Goal: Download file/media

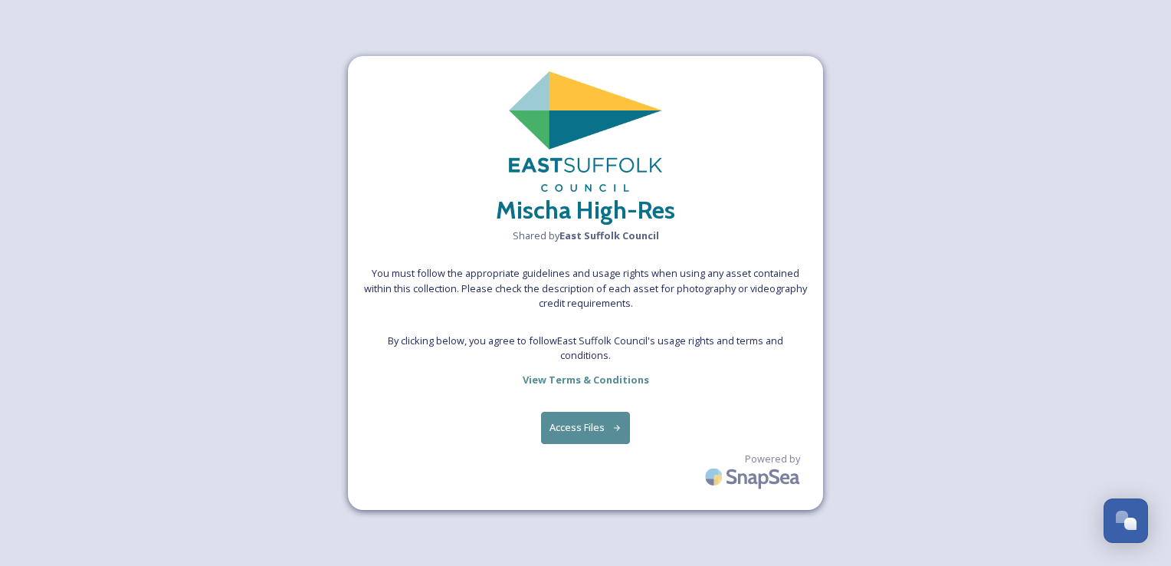
click at [599, 429] on button "Access Files" at bounding box center [586, 426] width 90 height 31
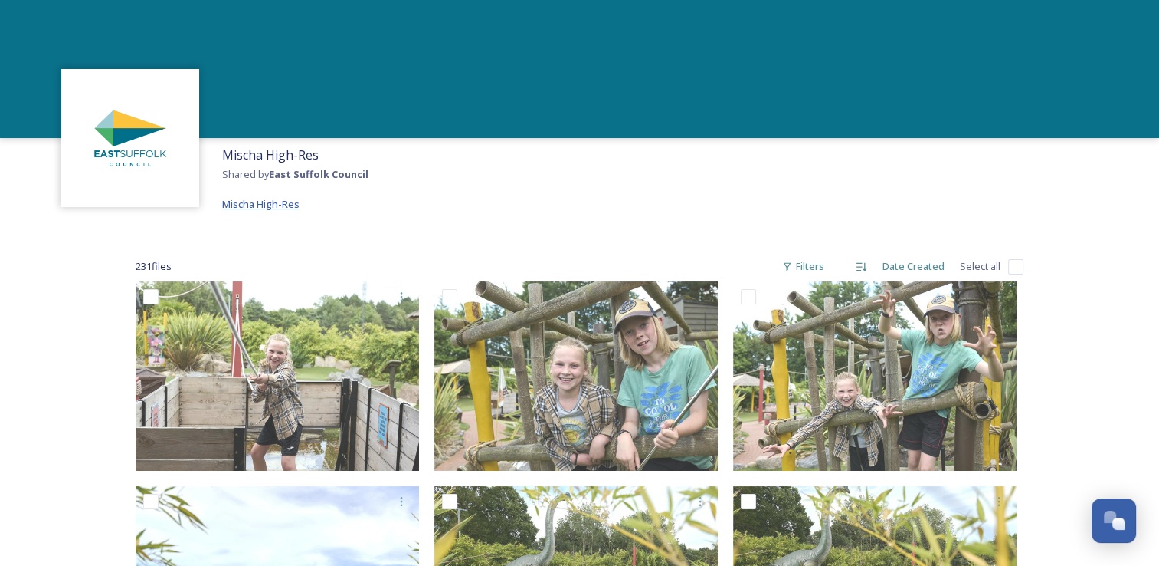
click at [275, 208] on span "Mischa High-Res" at bounding box center [260, 204] width 77 height 14
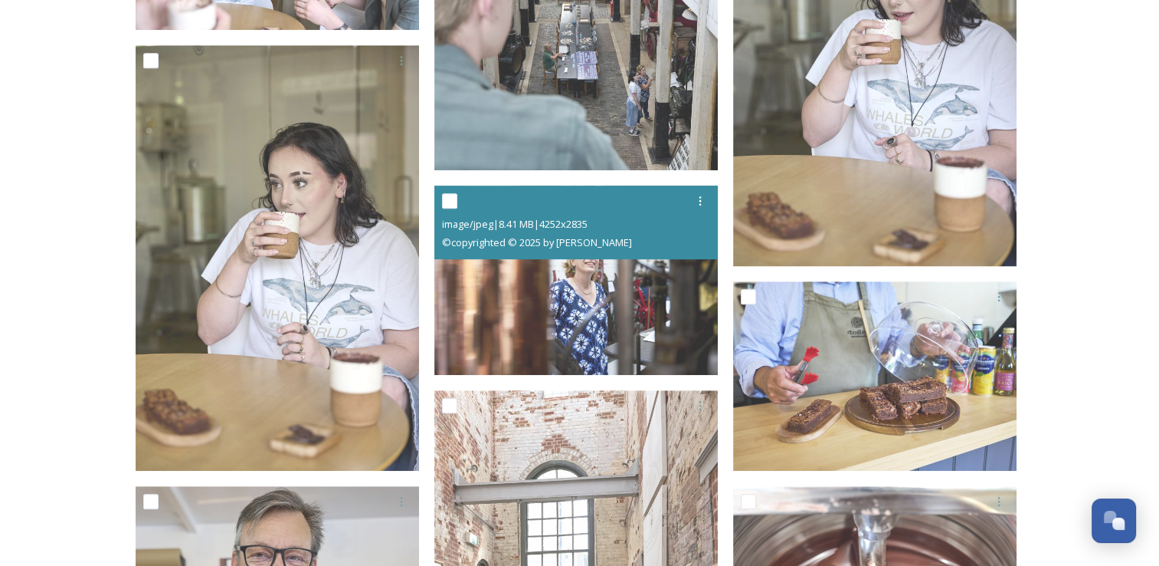
scroll to position [18242, 0]
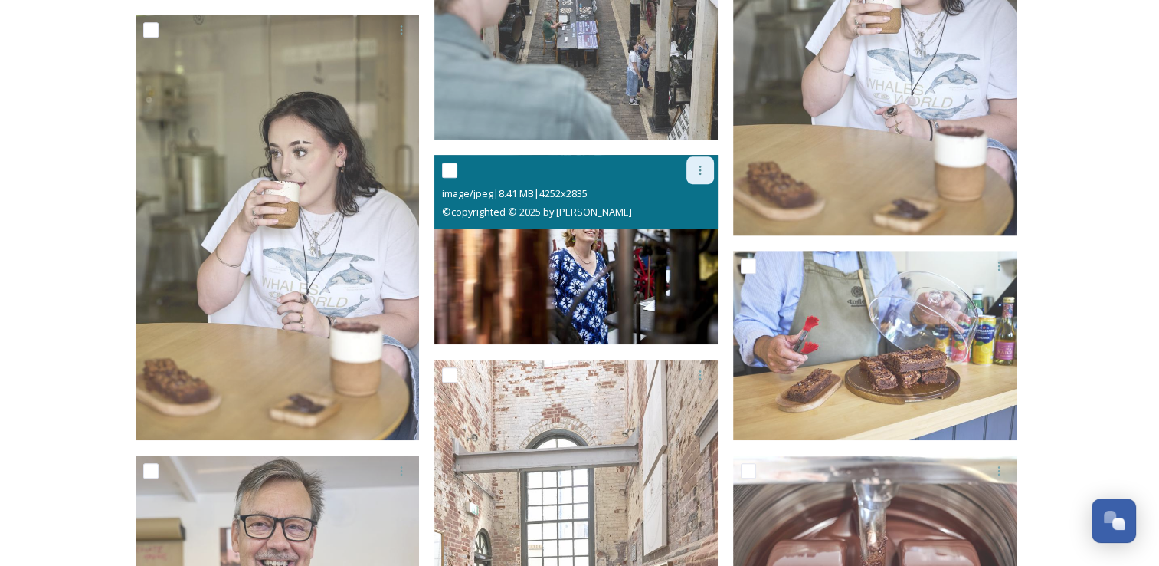
click at [700, 173] on icon at bounding box center [700, 170] width 2 height 9
click at [686, 202] on span "View File" at bounding box center [679, 203] width 40 height 15
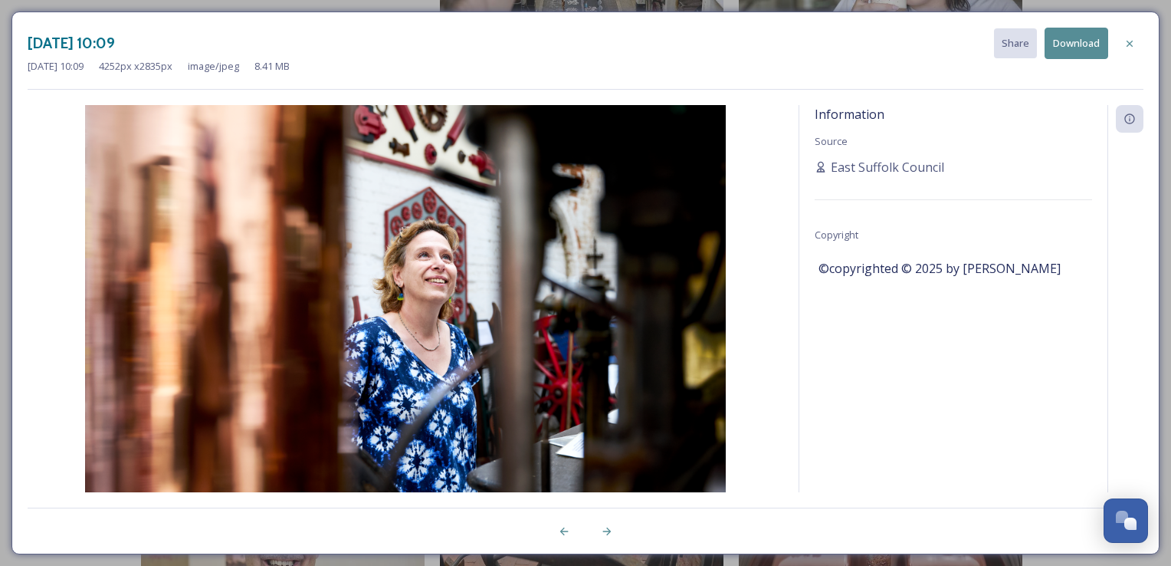
click at [1077, 41] on button "Download" at bounding box center [1076, 43] width 64 height 31
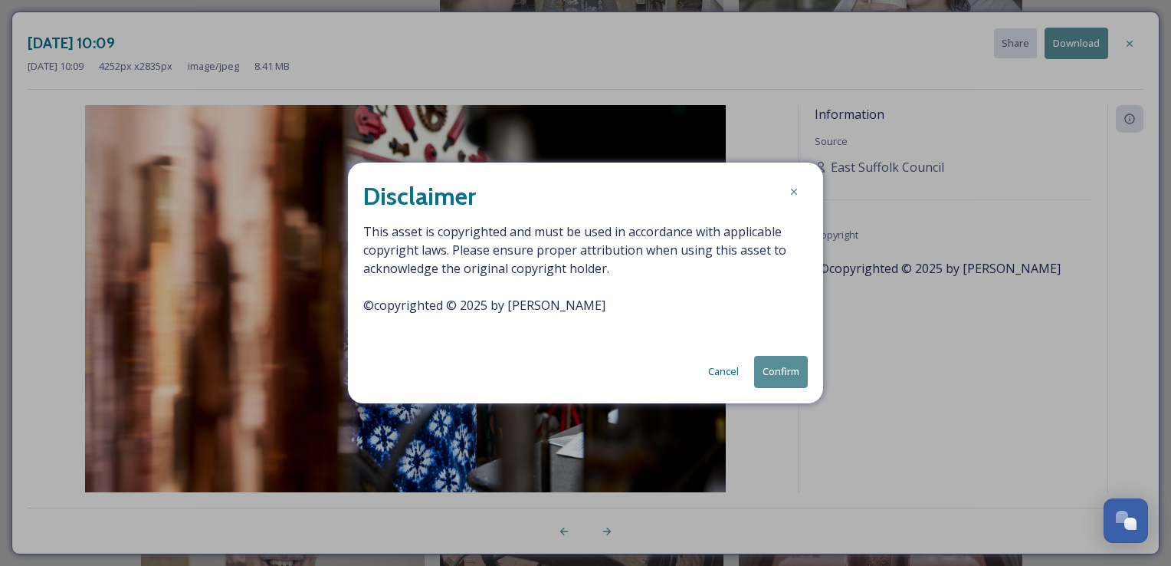
click at [730, 375] on button "Cancel" at bounding box center [723, 371] width 46 height 30
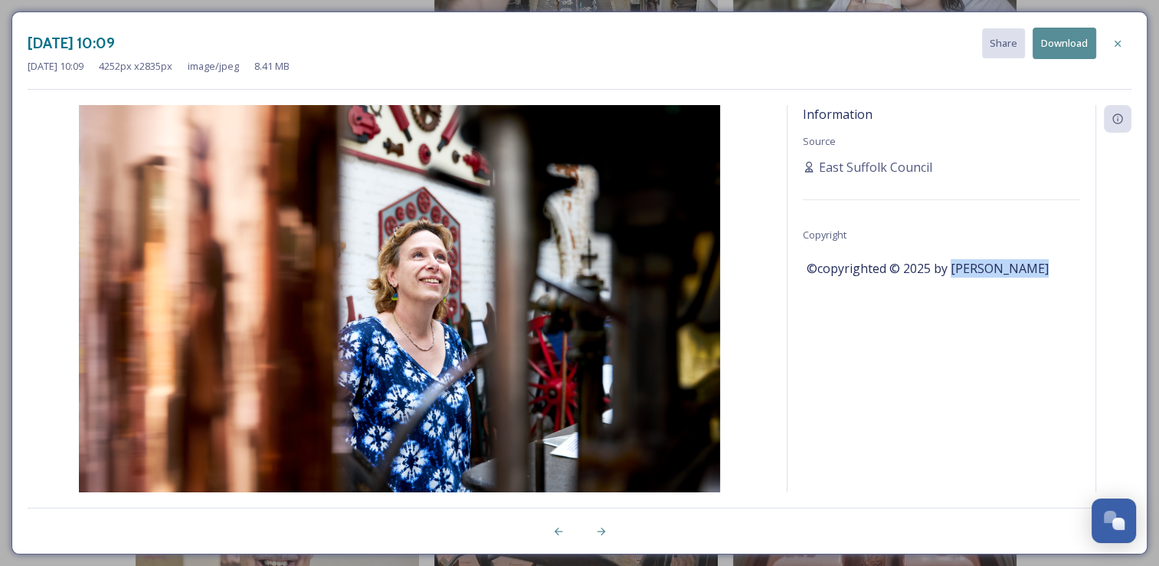
drag, startPoint x: 1025, startPoint y: 267, endPoint x: 950, endPoint y: 268, distance: 75.1
click at [950, 268] on span "©copyrighted © 2025 by Mischa Haller" at bounding box center [928, 268] width 242 height 18
copy span "Mischa Haller"
click at [1117, 44] on icon at bounding box center [1118, 44] width 12 height 12
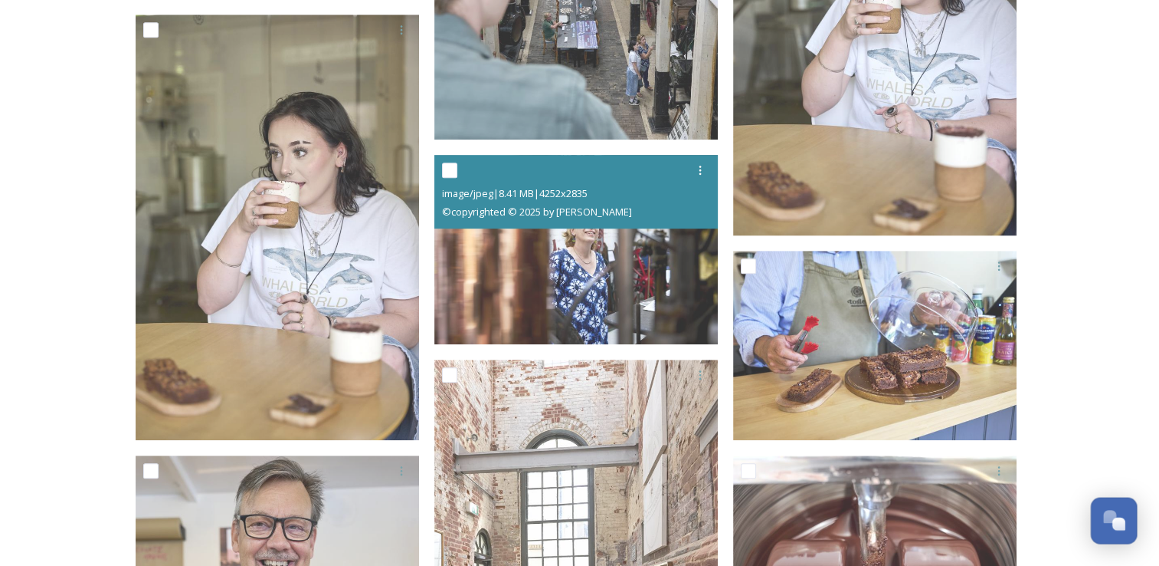
click at [1114, 513] on div "Open Chat" at bounding box center [1109, 516] width 13 height 13
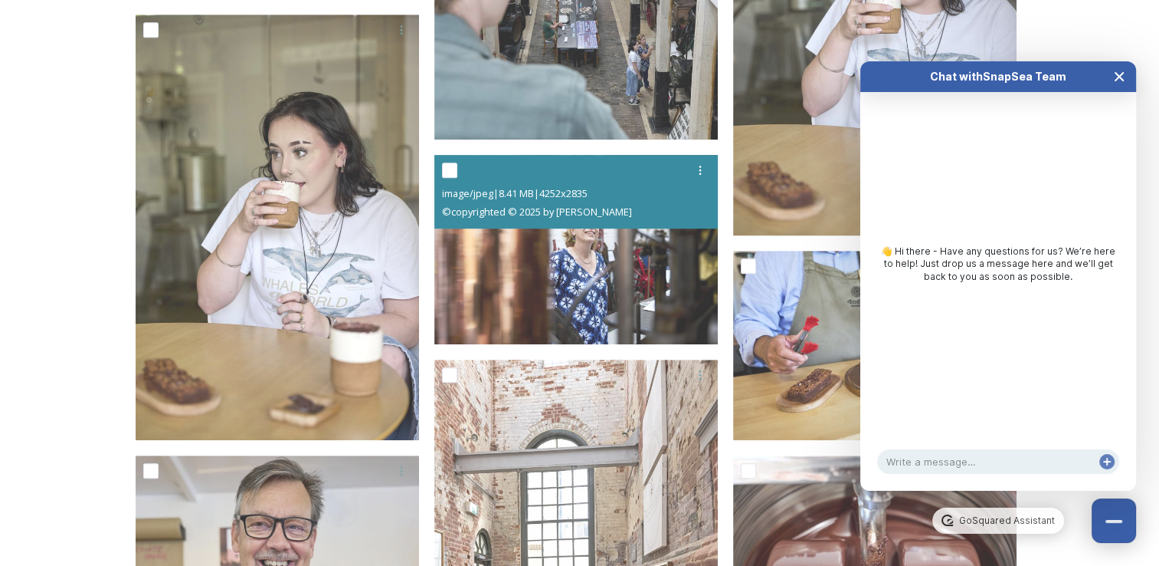
click at [1123, 77] on icon "Close Chat" at bounding box center [1119, 76] width 12 height 12
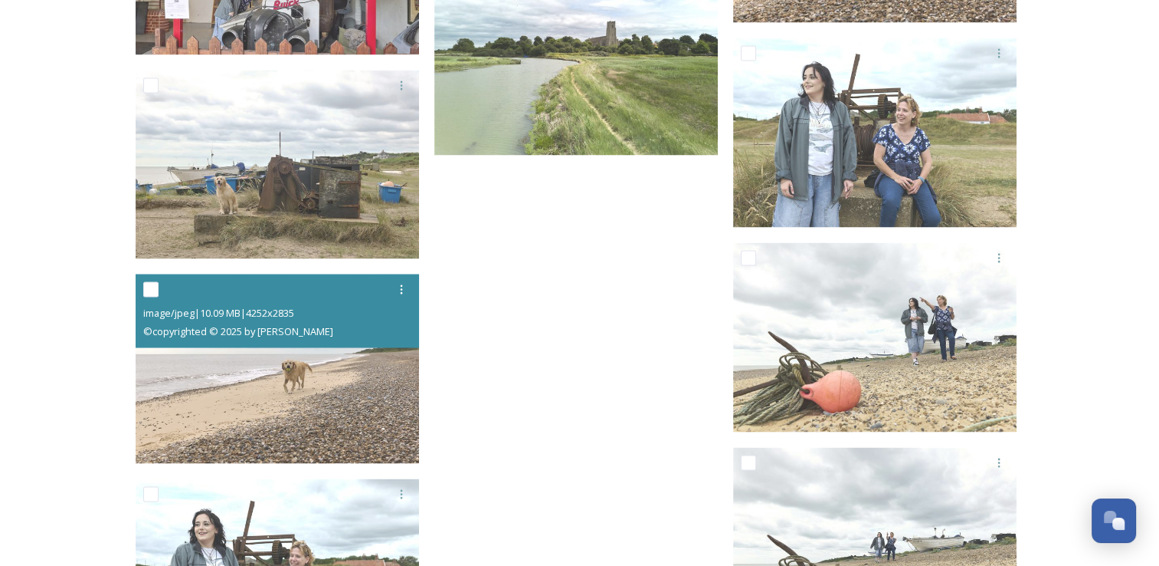
scroll to position [20124, 0]
